Goal: Task Accomplishment & Management: Manage account settings

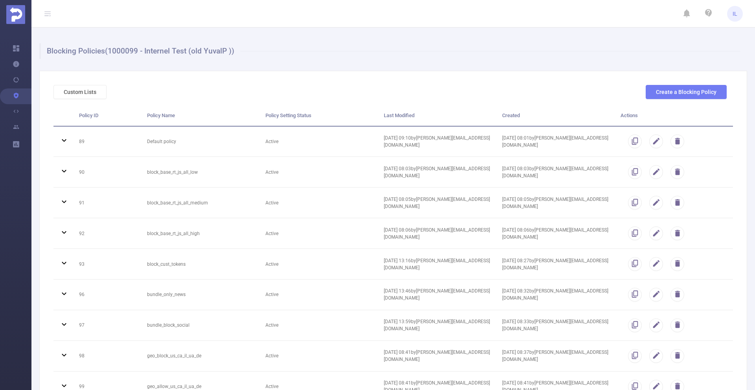
scroll to position [1086, 0]
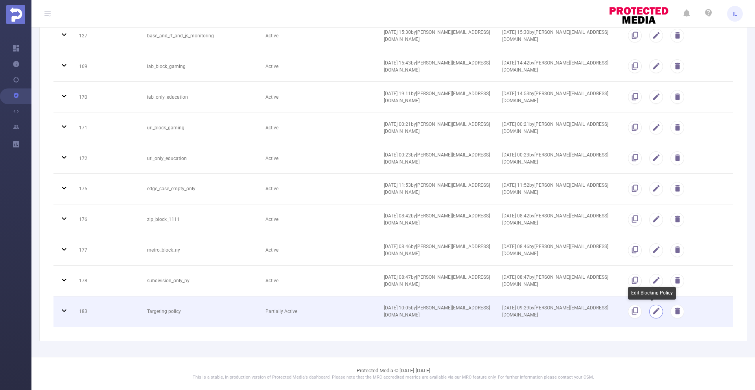
click at [651, 313] on button "button" at bounding box center [656, 312] width 14 height 14
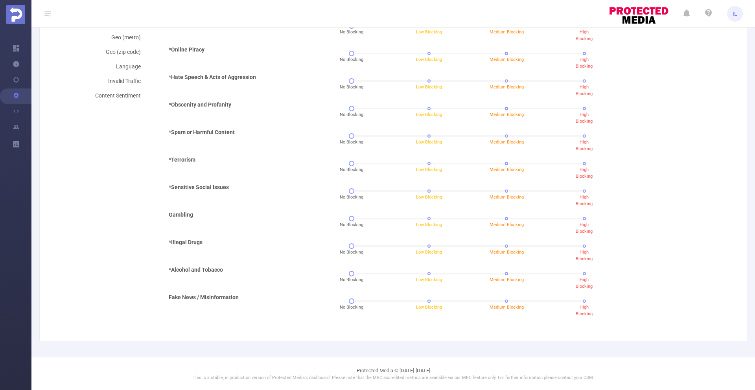
scroll to position [0, 0]
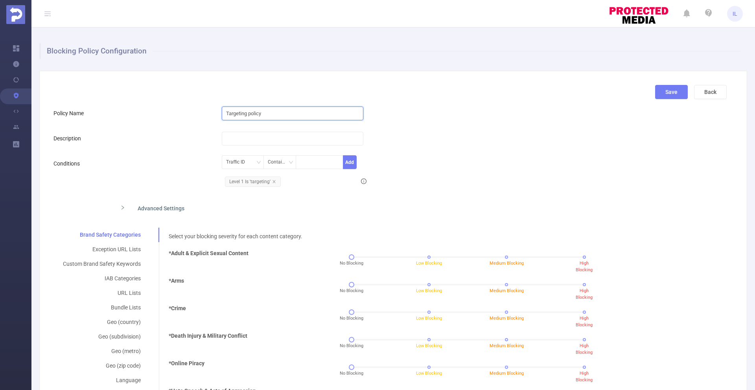
click at [248, 113] on input "Targeting policy" at bounding box center [293, 114] width 142 height 14
type input "Targeting policy (test)"
click at [661, 90] on button "Save" at bounding box center [671, 92] width 33 height 14
